Goal: Find specific page/section: Find specific page/section

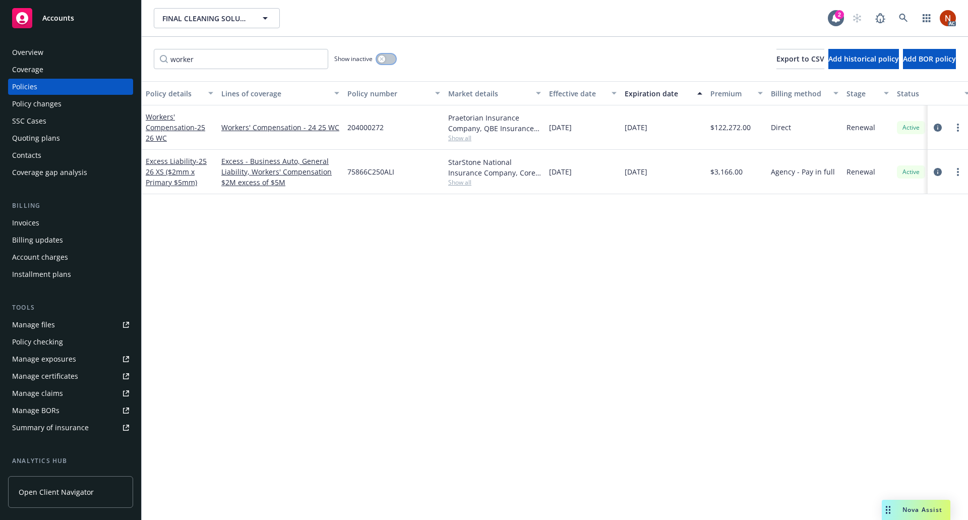
click at [380, 58] on div "button" at bounding box center [381, 58] width 7 height 7
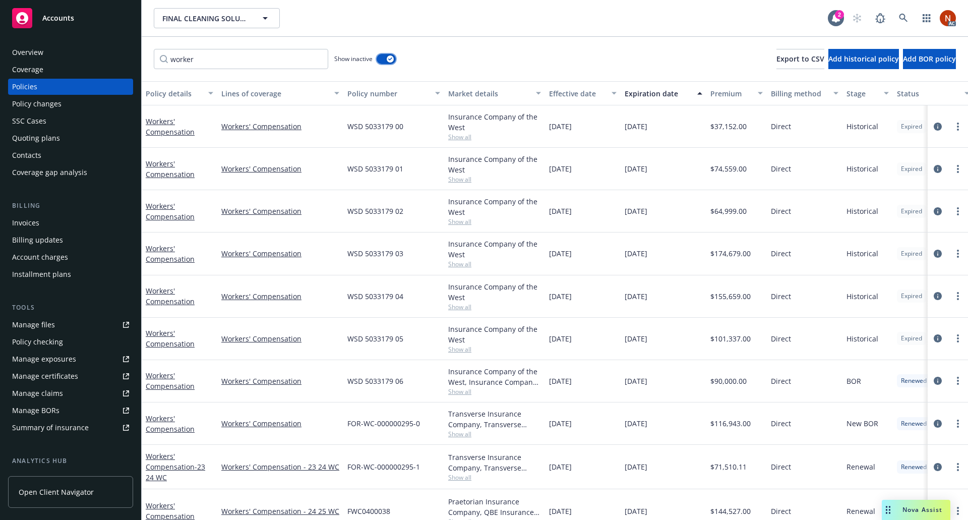
scroll to position [107, 0]
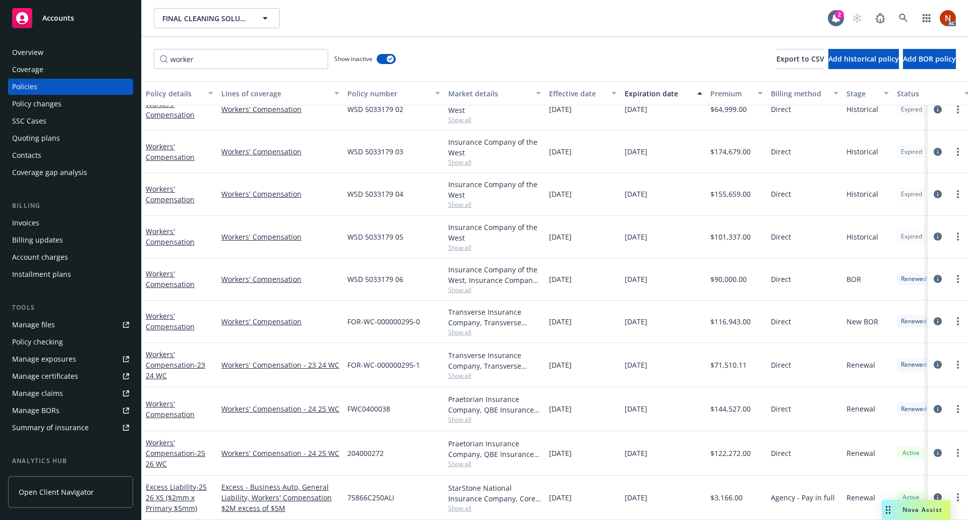
click at [467, 494] on div "StarStone National Insurance Company, Core Specialty, Amwins" at bounding box center [494, 492] width 93 height 21
click at [464, 504] on span "Show all" at bounding box center [494, 508] width 93 height 9
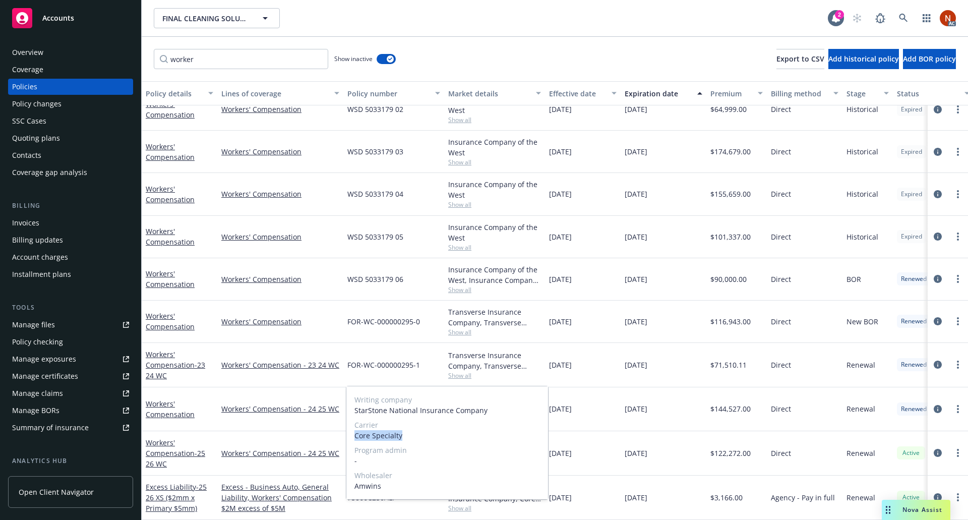
drag, startPoint x: 406, startPoint y: 432, endPoint x: 350, endPoint y: 438, distance: 56.3
click at [350, 438] on div "Writing company StarStone National Insurance Company Carrier Core Specialty Pro…" at bounding box center [447, 442] width 202 height 113
copy span "Core Specialty"
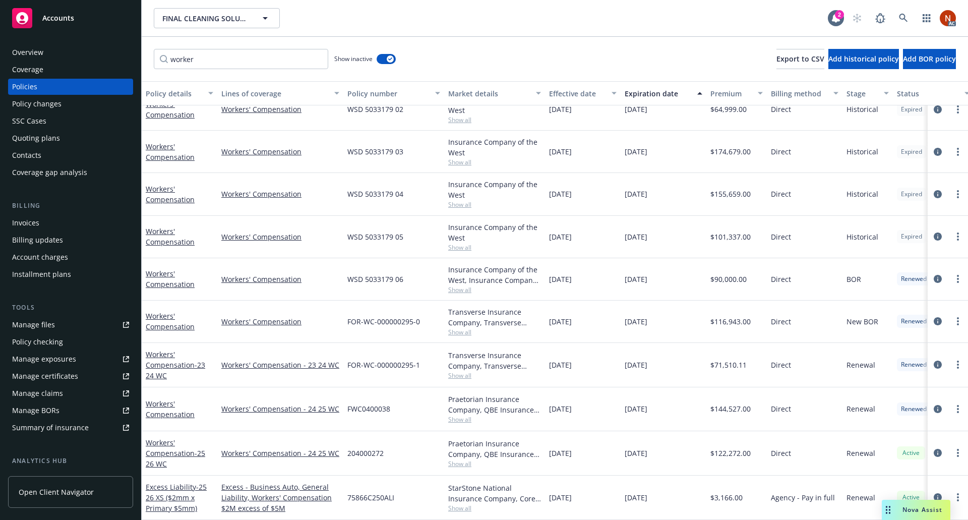
click at [675, 483] on div "[DATE]" at bounding box center [664, 497] width 86 height 44
click at [465, 451] on div "Praetorian Insurance Company, QBE Insurance Group, Foresight Insurance Show all" at bounding box center [494, 453] width 93 height 30
click at [464, 459] on span "Show all" at bounding box center [494, 463] width 93 height 9
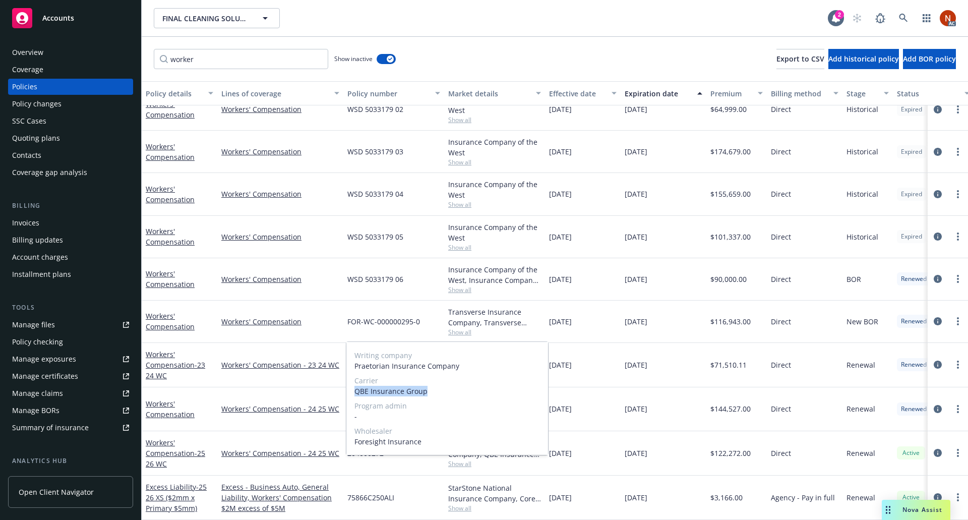
drag, startPoint x: 429, startPoint y: 388, endPoint x: 352, endPoint y: 390, distance: 76.7
click at [352, 390] on div "Writing company Praetorian Insurance Company Carrier QBE Insurance Group Progra…" at bounding box center [447, 398] width 202 height 113
copy span "QBE Insurance Group"
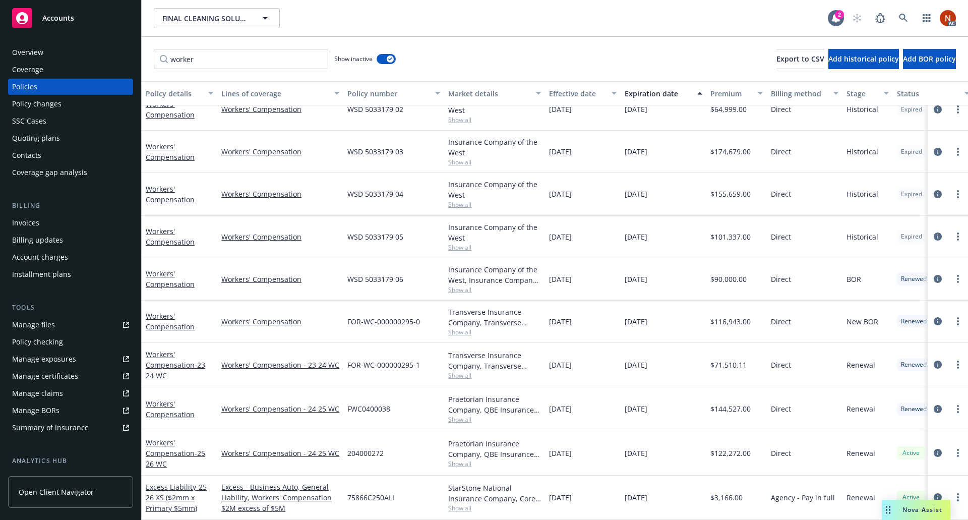
click at [433, 475] on div "75866C250ALI" at bounding box center [393, 497] width 101 height 44
click at [469, 371] on span "Show all" at bounding box center [494, 375] width 93 height 9
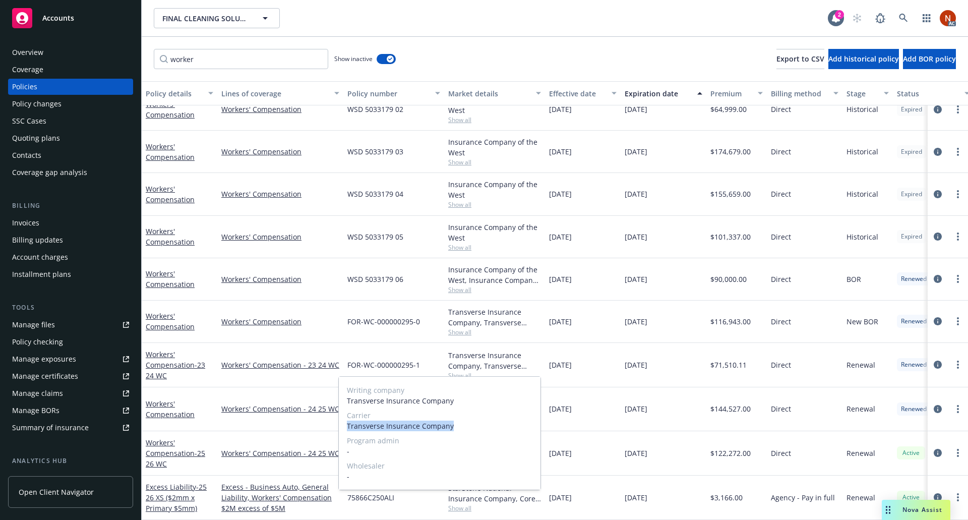
drag, startPoint x: 459, startPoint y: 428, endPoint x: 352, endPoint y: 428, distance: 107.4
click at [345, 427] on div "Writing company Transverse Insurance Company Carrier Transverse Insurance Compa…" at bounding box center [440, 433] width 202 height 113
click at [353, 428] on span "Transverse Insurance Company" at bounding box center [440, 425] width 186 height 11
drag, startPoint x: 346, startPoint y: 428, endPoint x: 385, endPoint y: 426, distance: 38.9
click at [385, 426] on div "Writing company Transverse Insurance Company Carrier Transverse Insurance Compa…" at bounding box center [440, 433] width 202 height 113
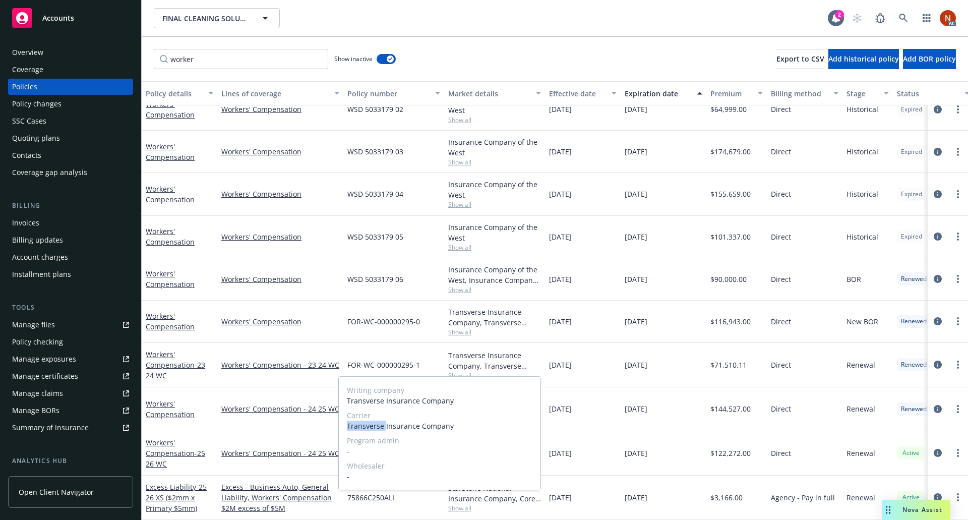
copy span "Transverse"
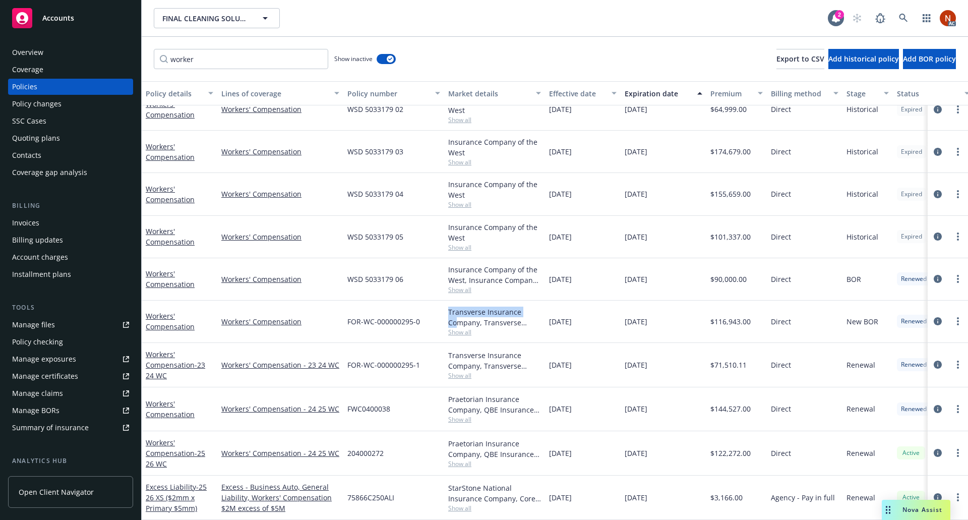
drag, startPoint x: 434, startPoint y: 313, endPoint x: 460, endPoint y: 312, distance: 25.7
click at [460, 312] on div "Workers' Compensation Workers' Compensation FOR-WC-000000295-0 Transverse Insur…" at bounding box center [628, 321] width 973 height 42
drag, startPoint x: 456, startPoint y: 272, endPoint x: 837, endPoint y: 283, distance: 381.3
click at [837, 283] on div "Workers' Compensation Workers' Compensation WSD 5033179 06 Insurance Company of…" at bounding box center [628, 279] width 973 height 42
click at [902, 13] on link at bounding box center [903, 18] width 20 height 20
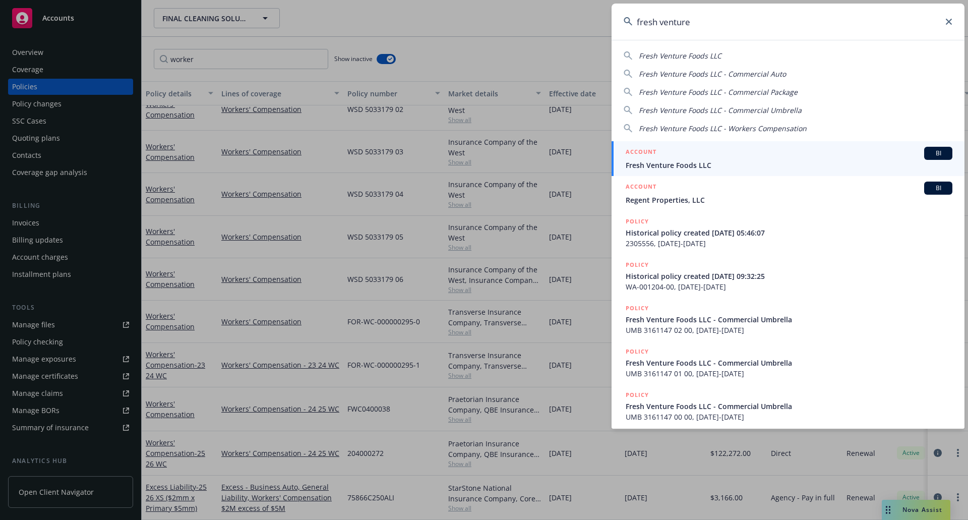
type input "fresh venture"
click at [774, 158] on div "ACCOUNT BI" at bounding box center [789, 153] width 327 height 13
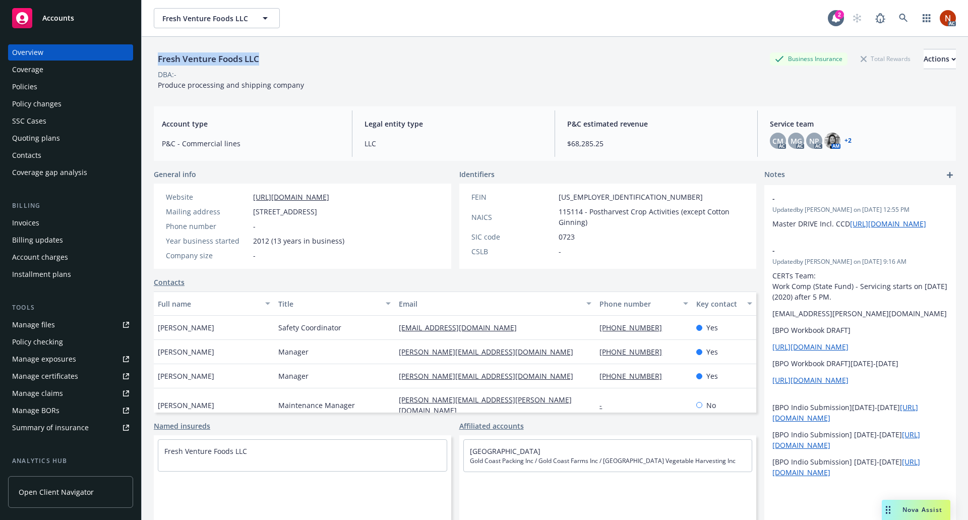
drag, startPoint x: 285, startPoint y: 54, endPoint x: 156, endPoint y: 55, distance: 129.6
click at [156, 55] on div "Fresh Venture Foods LLC Business Insurance Total Rewards Actions" at bounding box center [555, 59] width 802 height 20
copy div "Fresh Venture Foods LLC"
click at [63, 391] on link "Manage claims" at bounding box center [70, 393] width 125 height 16
